Goal: Task Accomplishment & Management: Use online tool/utility

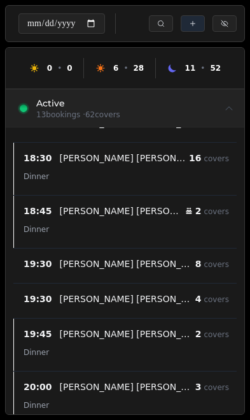
scroll to position [365, 0]
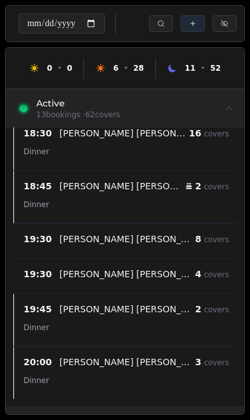
click at [222, 31] on button "Cancelled" at bounding box center [225, 23] width 24 height 17
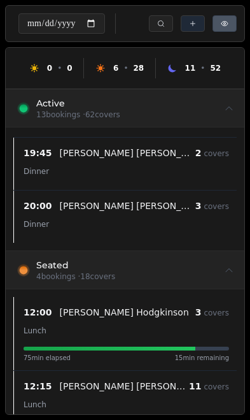
scroll to position [520, 0]
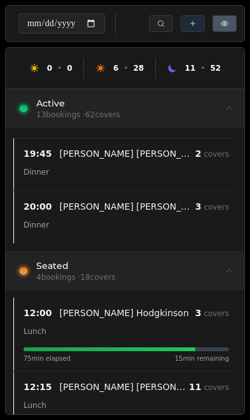
click at [229, 22] on button "Cancelled" at bounding box center [225, 23] width 24 height 17
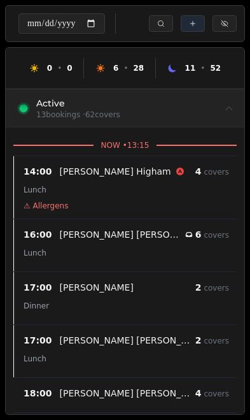
scroll to position [0, 0]
click at [225, 113] on icon at bounding box center [229, 108] width 10 height 10
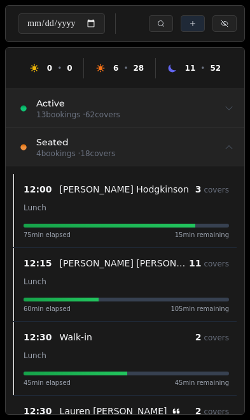
click at [231, 110] on icon at bounding box center [229, 108] width 10 height 10
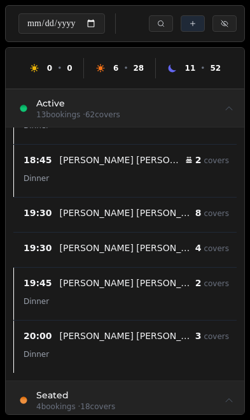
scroll to position [390, 0]
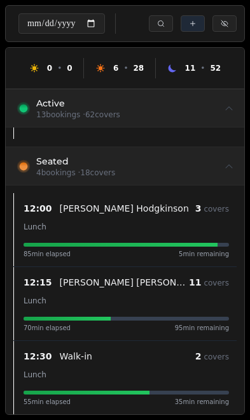
scroll to position [624, 0]
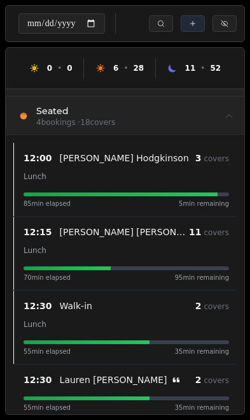
click at [81, 193] on div "12:00 [PERSON_NAME] 3 covers Lunch 85 min elapsed 5 min remaining" at bounding box center [126, 179] width 221 height 58
select select "****"
select select "*"
select select "******"
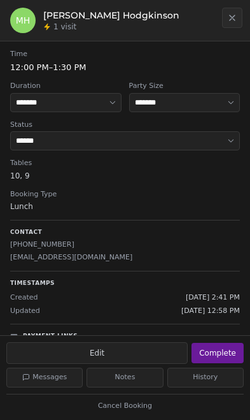
scroll to position [85, 0]
click at [227, 348] on button "Complete" at bounding box center [218, 353] width 52 height 20
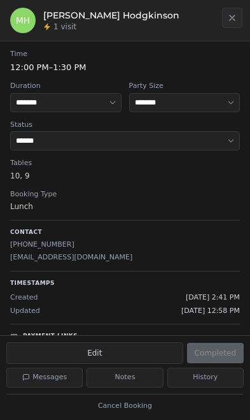
click at [230, 27] on button "Close" at bounding box center [232, 18] width 20 height 20
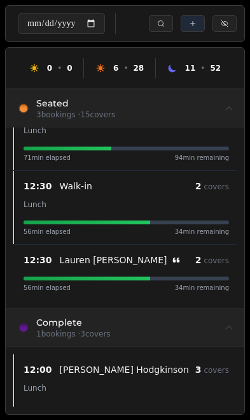
scroll to position [78, 0]
click at [208, 369] on span "covers" at bounding box center [216, 369] width 25 height 9
select select "****"
select select "*"
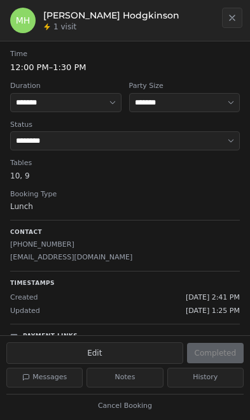
scroll to position [0, 0]
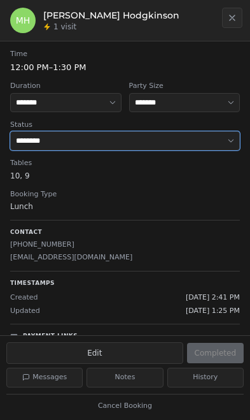
click at [219, 148] on select "**********" at bounding box center [125, 140] width 230 height 19
select select "******"
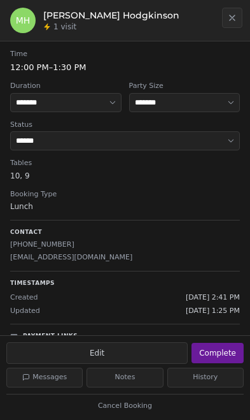
click at [235, 24] on button "Close" at bounding box center [232, 18] width 20 height 20
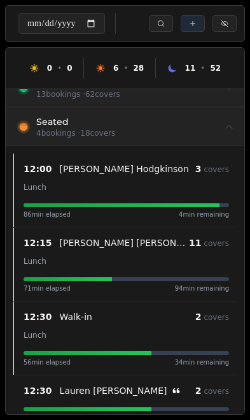
scroll to position [62, 0]
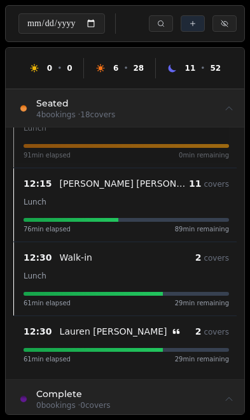
scroll to position [721, 0]
